Goal: Task Accomplishment & Management: Contribute content

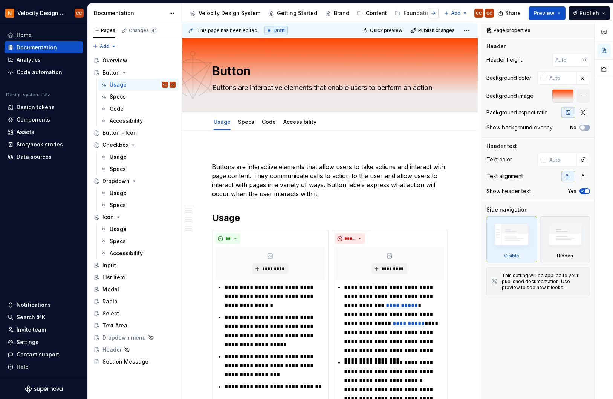
click at [434, 15] on button "button" at bounding box center [433, 13] width 11 height 11
click at [428, 14] on div "Patterns" at bounding box center [439, 13] width 22 height 8
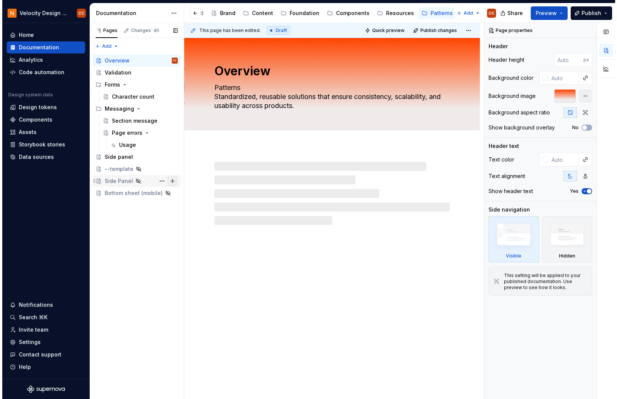
scroll to position [0, 105]
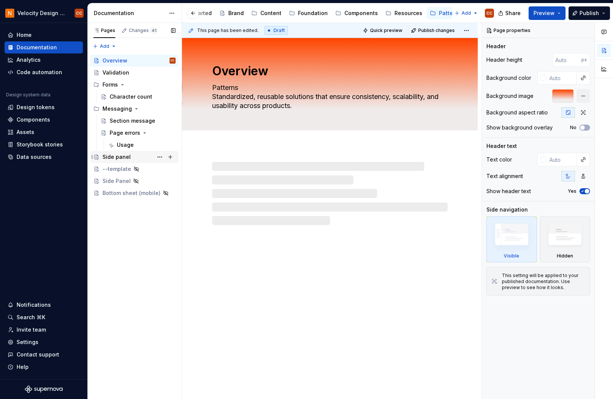
click at [113, 156] on div "Side panel" at bounding box center [116, 157] width 28 height 8
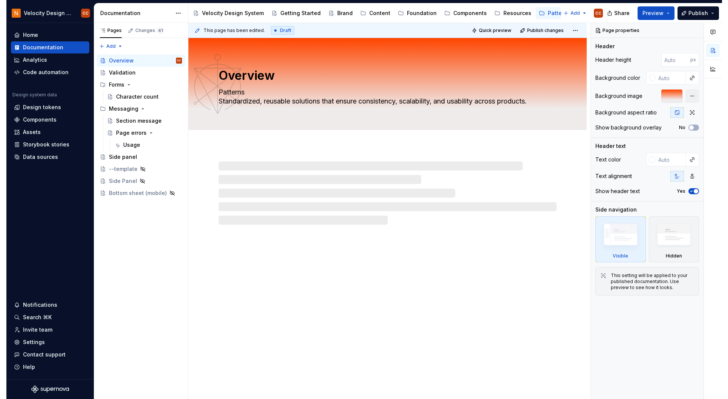
scroll to position [0, 0]
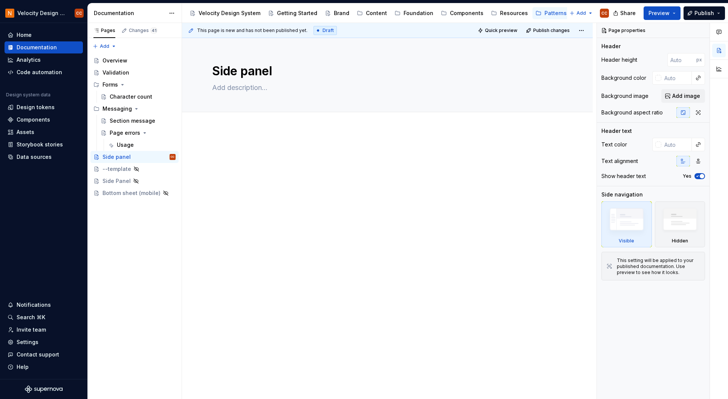
type textarea "*"
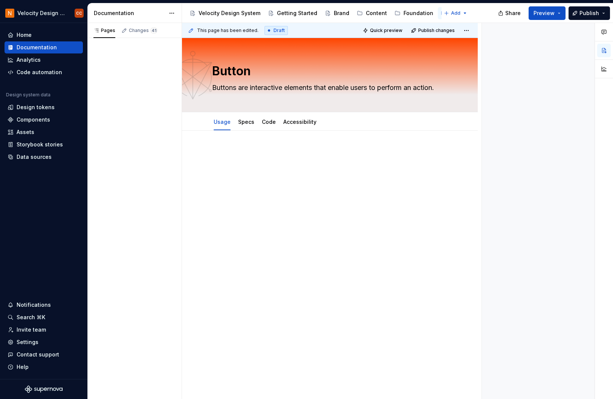
type textarea "*"
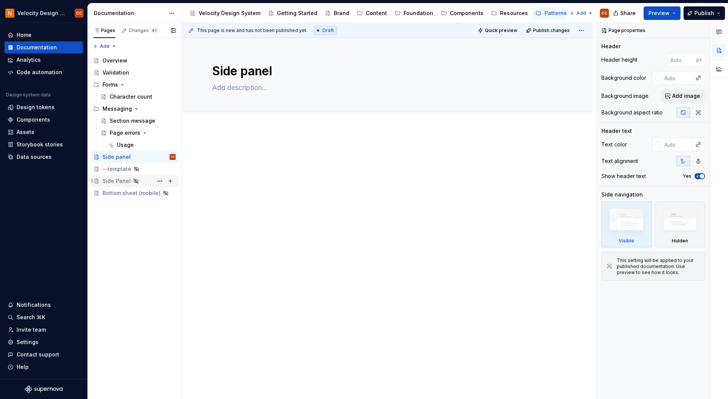
click at [119, 181] on div "Side Panel" at bounding box center [116, 181] width 28 height 8
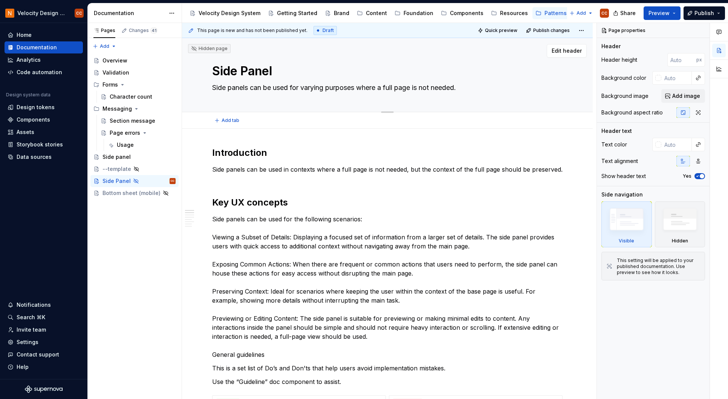
click at [248, 67] on textarea "Side Panel" at bounding box center [386, 71] width 350 height 18
type textarea "*"
type textarea "Side anel"
type textarea "*"
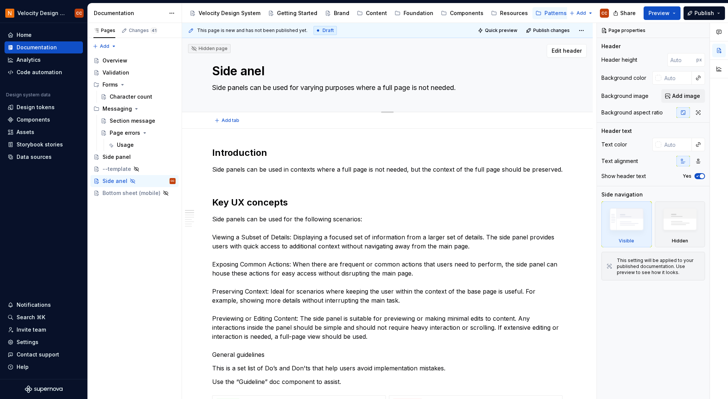
type textarea "Side panel"
type textarea "*"
type textarea "Side panel"
click at [161, 156] on button "Page tree" at bounding box center [159, 157] width 11 height 11
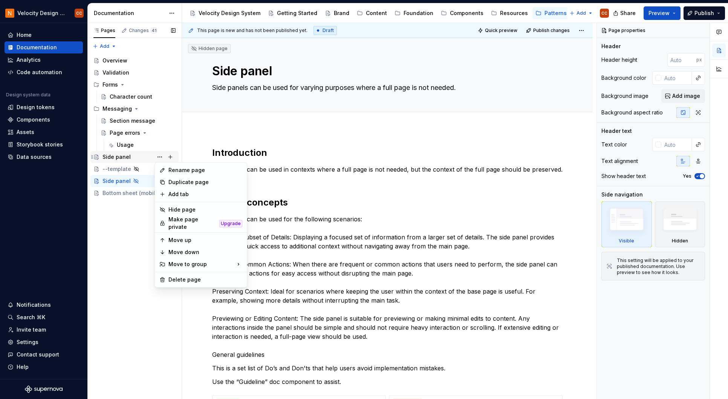
click at [125, 153] on div "Pages Changes 41 Add Accessibility guide for tree Page tree. Navigate the tree …" at bounding box center [134, 211] width 94 height 377
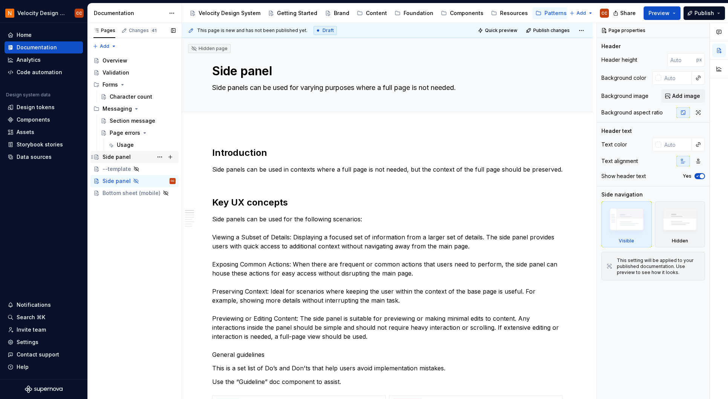
click at [125, 159] on div "Side panel" at bounding box center [116, 157] width 28 height 8
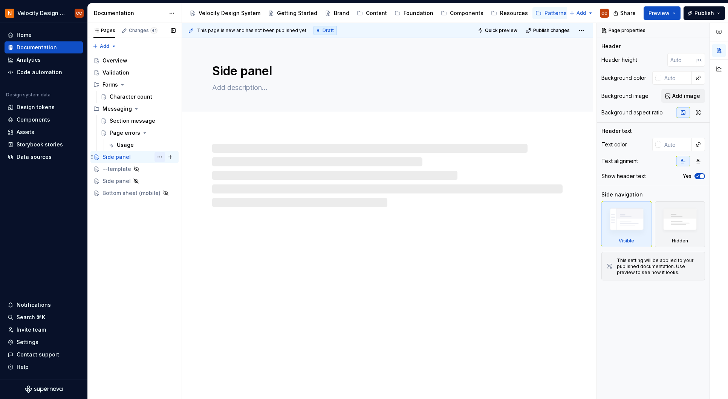
click at [159, 157] on button "Page tree" at bounding box center [159, 157] width 11 height 11
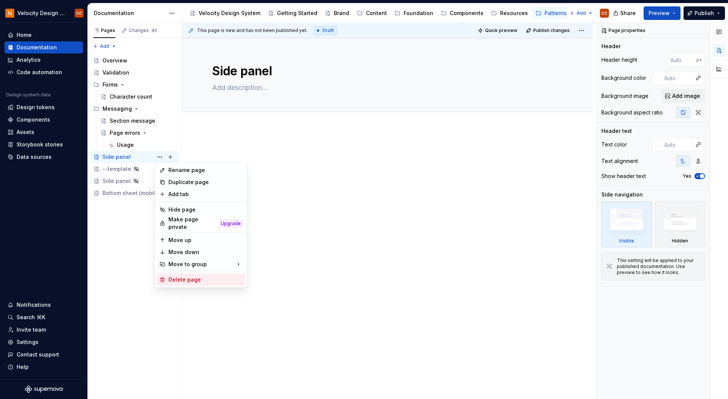
click at [177, 279] on div "Delete page" at bounding box center [205, 280] width 74 height 8
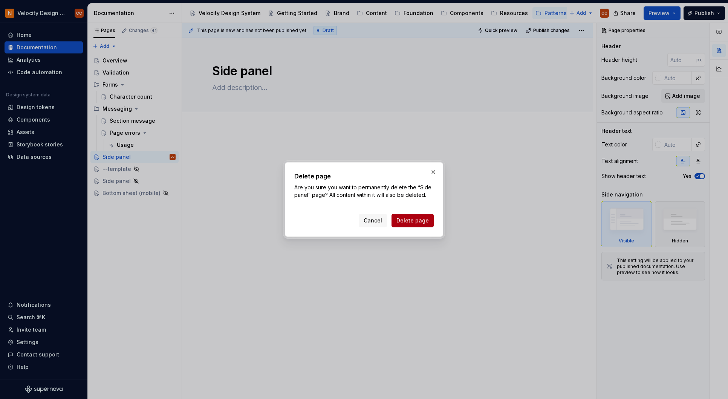
click at [427, 220] on span "Delete page" at bounding box center [412, 221] width 32 height 8
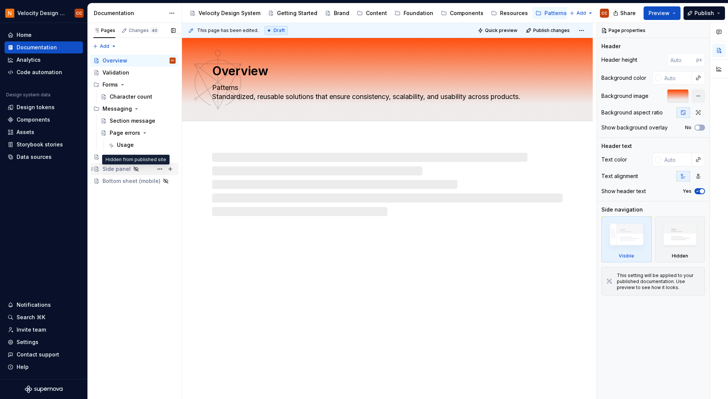
click at [134, 169] on icon "Page tree" at bounding box center [136, 169] width 6 height 6
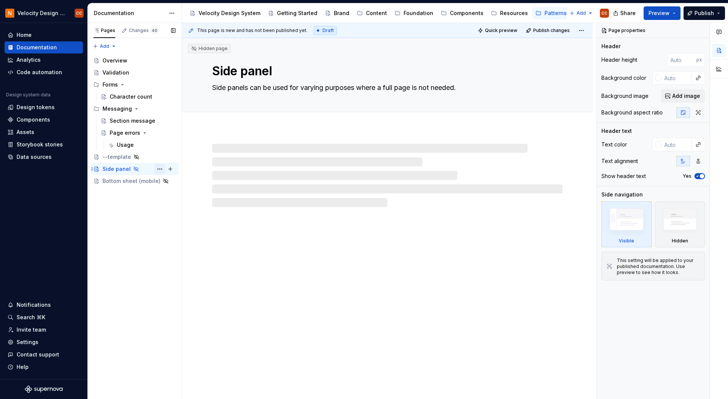
click at [160, 167] on button "Page tree" at bounding box center [159, 169] width 11 height 11
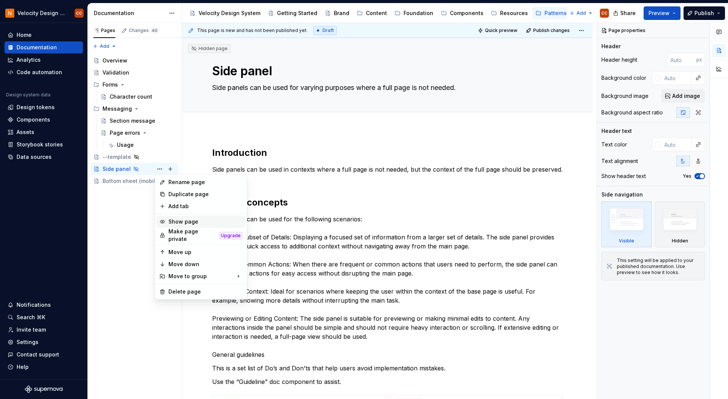
click at [194, 222] on div "Show page" at bounding box center [205, 222] width 74 height 8
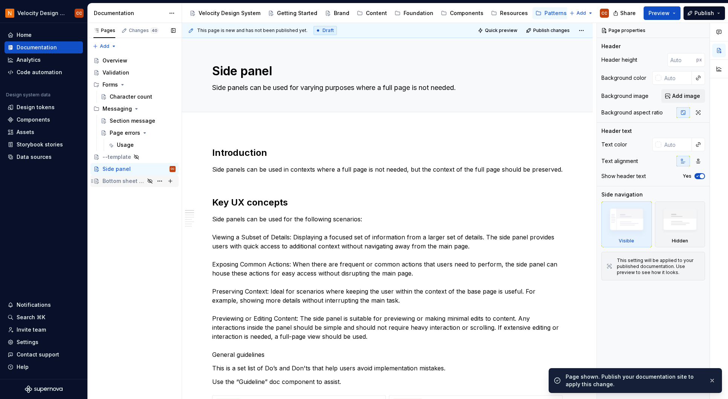
click at [131, 179] on div "Bottom sheet (mobile)" at bounding box center [123, 181] width 42 height 8
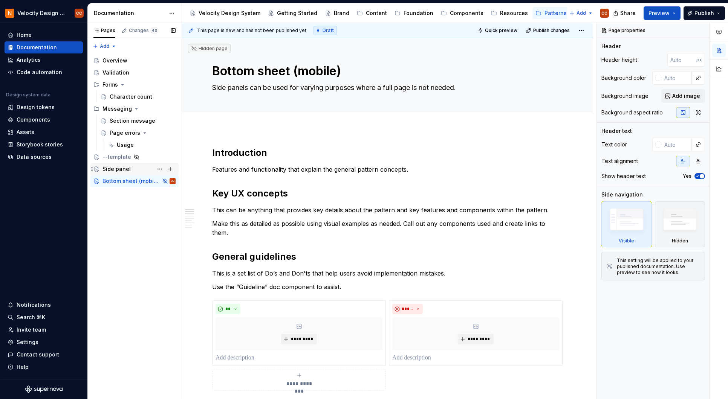
click at [126, 167] on div "Side panel" at bounding box center [116, 169] width 28 height 8
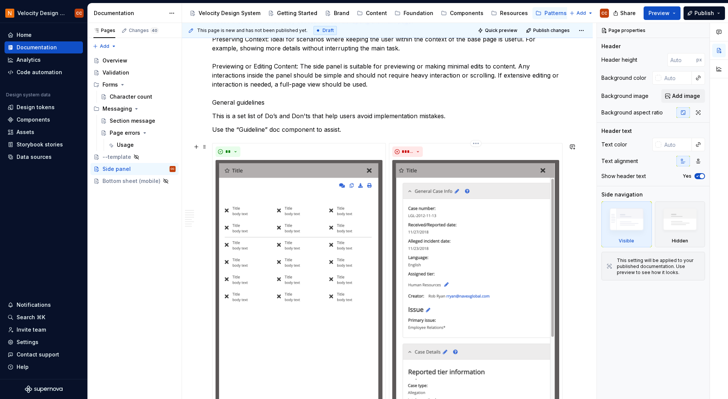
scroll to position [251, 0]
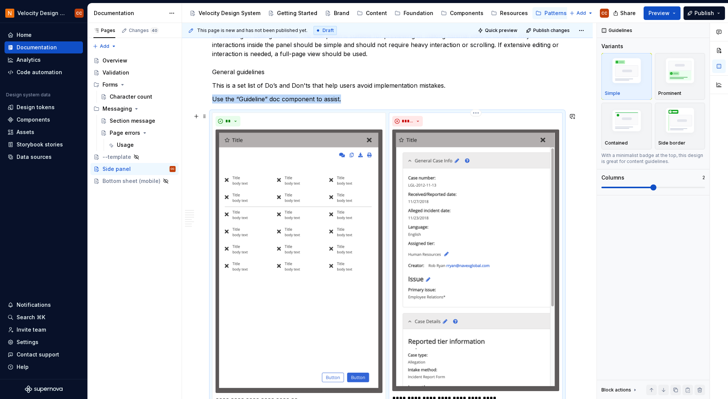
scroll to position [272, 0]
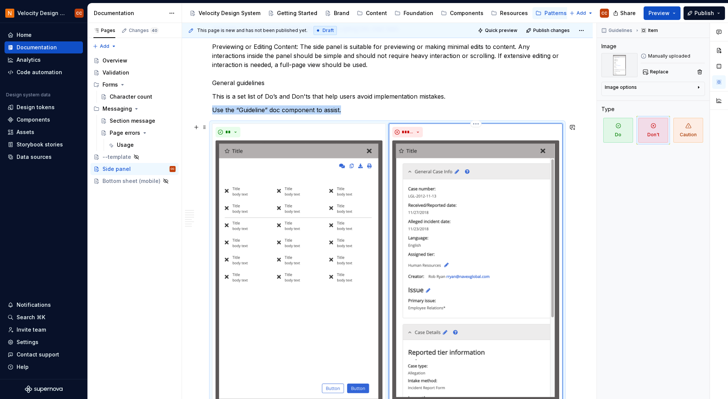
click at [451, 133] on div "*****" at bounding box center [475, 132] width 167 height 11
click at [696, 87] on icon "button" at bounding box center [699, 87] width 6 height 6
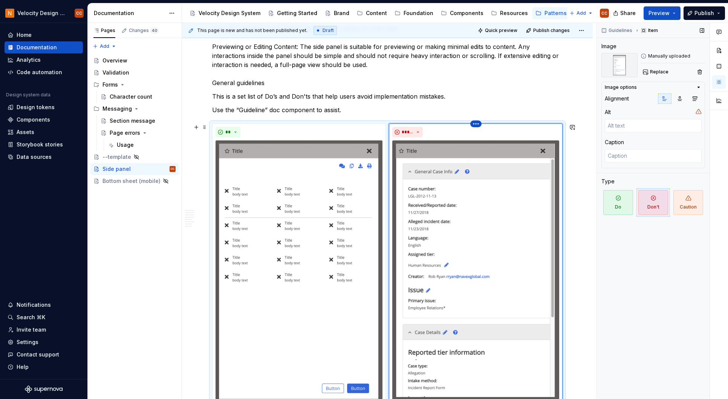
click at [478, 125] on html "Velocity Design System by NAVEX CC Home Documentation Analytics Code automation…" at bounding box center [364, 199] width 728 height 399
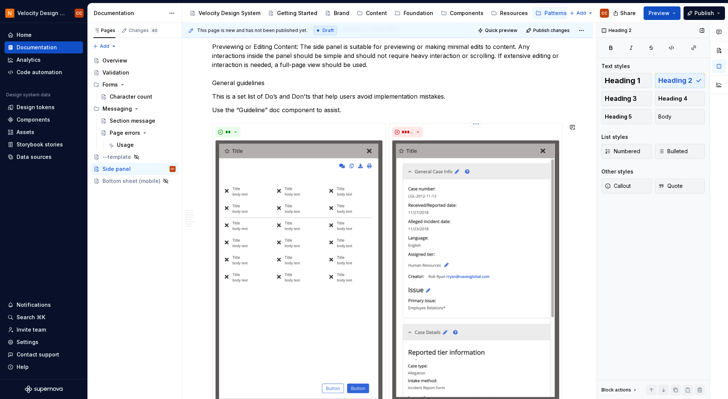
click at [443, 130] on html "Velocity Design System by NAVEX CC Home Documentation Analytics Code automation…" at bounding box center [364, 199] width 728 height 399
click at [204, 128] on span at bounding box center [205, 127] width 6 height 11
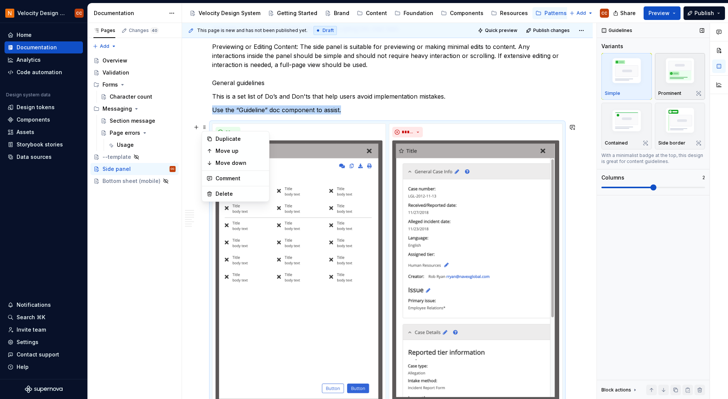
click at [677, 67] on img "button" at bounding box center [680, 72] width 44 height 33
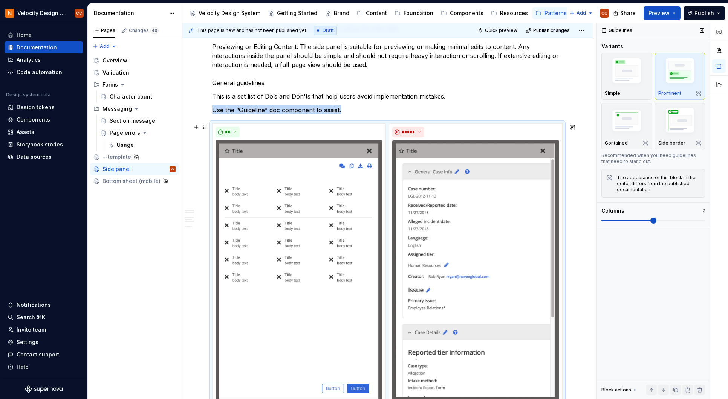
scroll to position [373, 0]
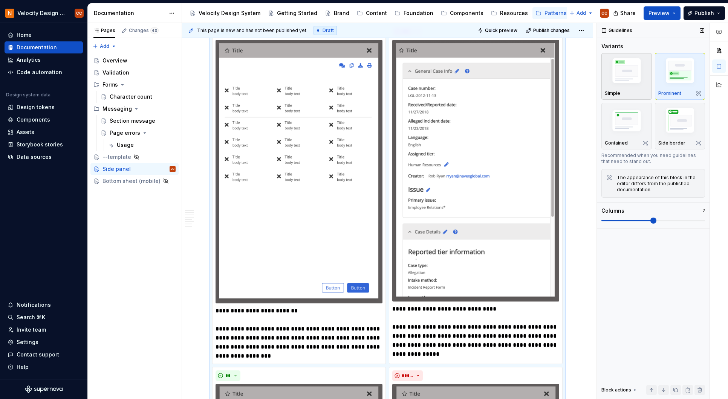
click at [628, 84] on img "button" at bounding box center [627, 72] width 44 height 33
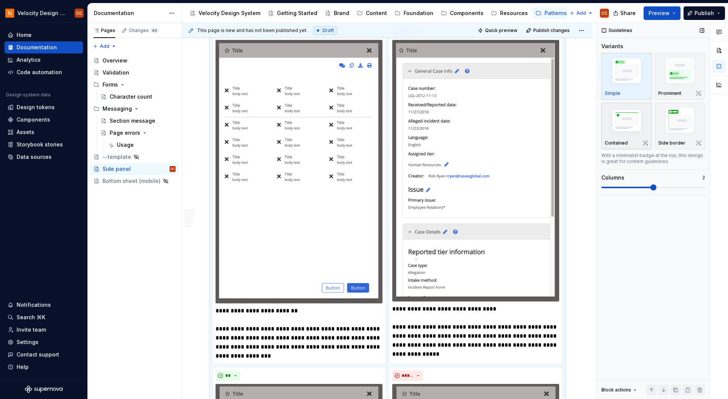
click at [637, 131] on img "button" at bounding box center [627, 121] width 44 height 29
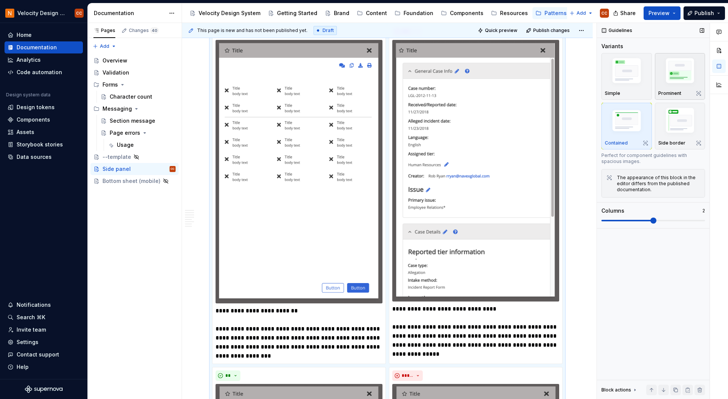
click at [688, 77] on img "button" at bounding box center [680, 72] width 44 height 33
click at [636, 76] on img "button" at bounding box center [627, 72] width 44 height 33
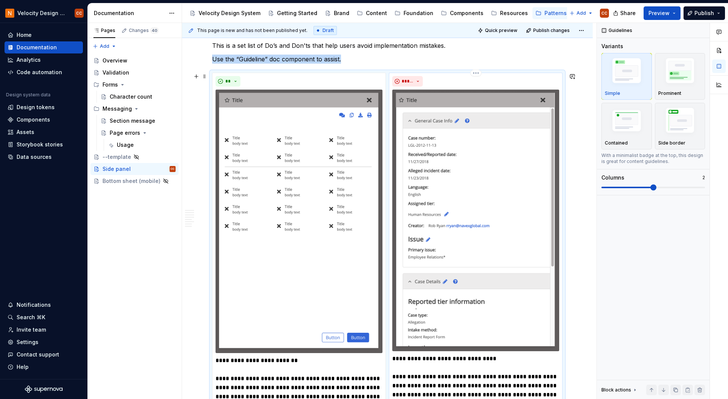
scroll to position [323, 0]
type textarea "*"
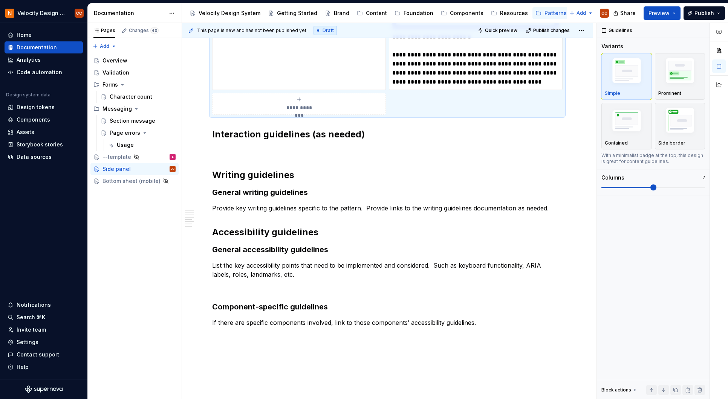
scroll to position [1679, 0]
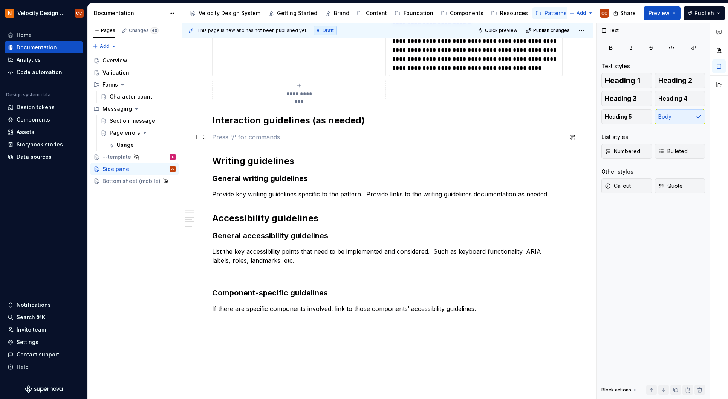
click at [285, 133] on p at bounding box center [387, 137] width 350 height 9
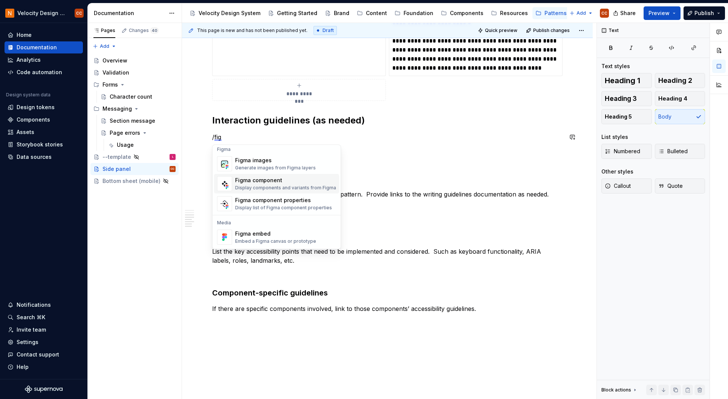
scroll to position [0, 0]
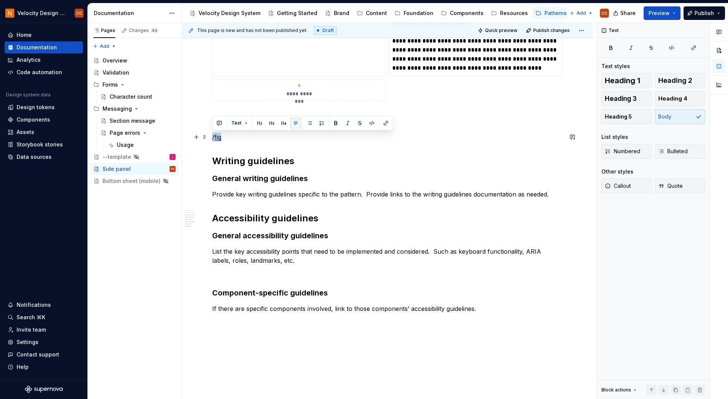
drag, startPoint x: 233, startPoint y: 137, endPoint x: 208, endPoint y: 137, distance: 25.2
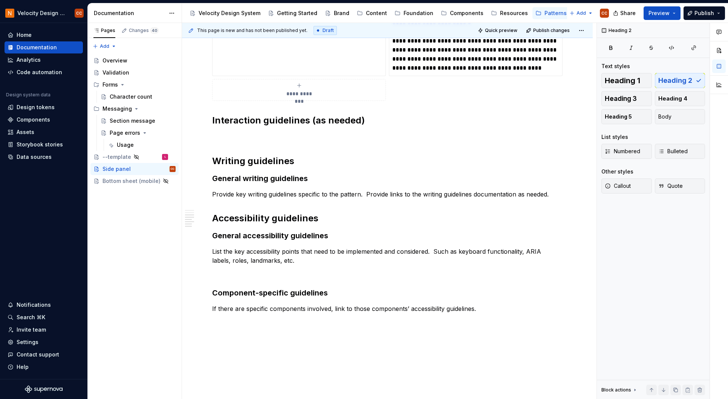
type textarea "*"
